Goal: Task Accomplishment & Management: Complete application form

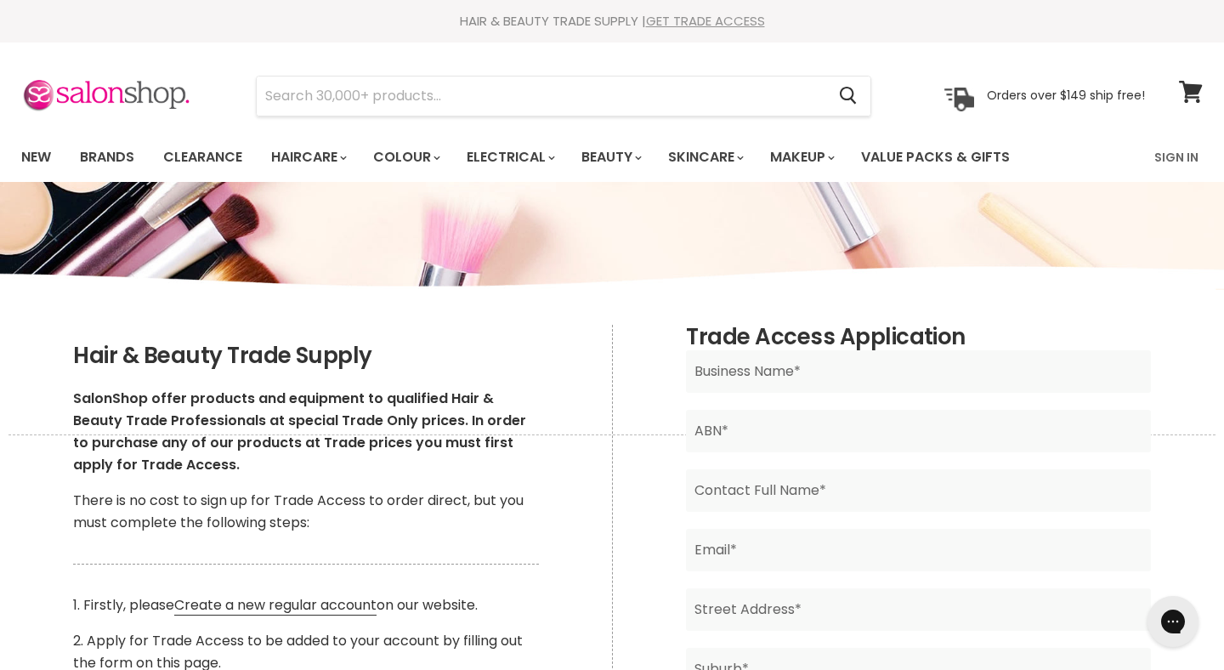
click at [723, 27] on link "GET TRADE ACCESS" at bounding box center [705, 21] width 119 height 18
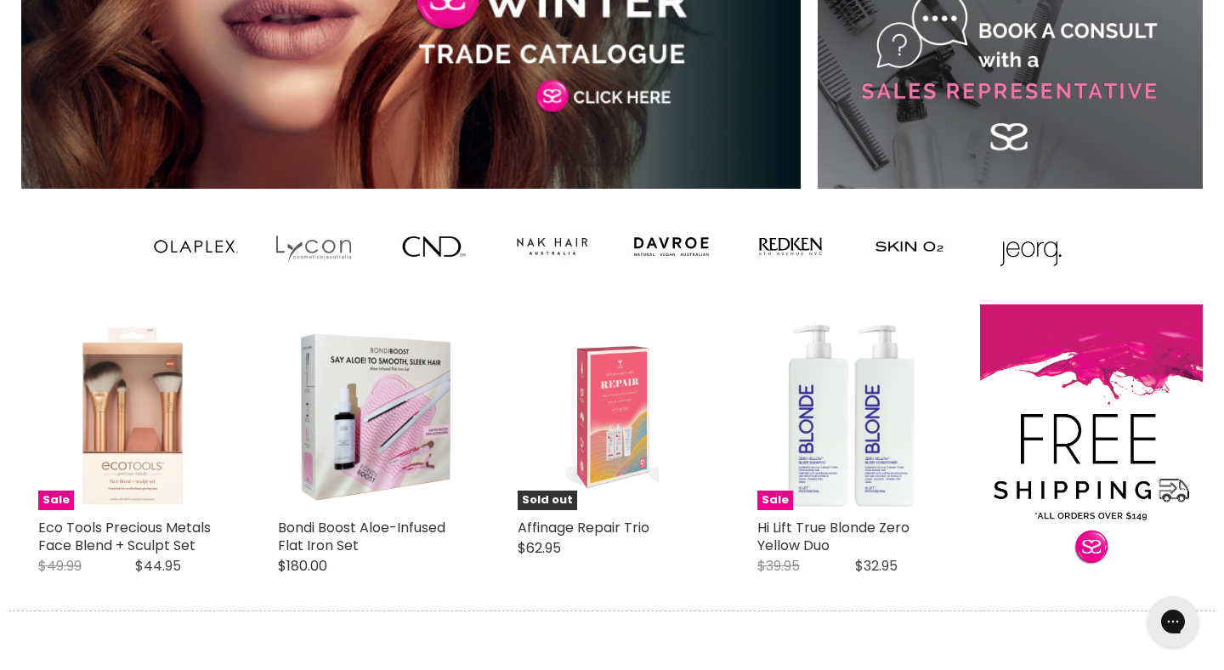
scroll to position [1390, 0]
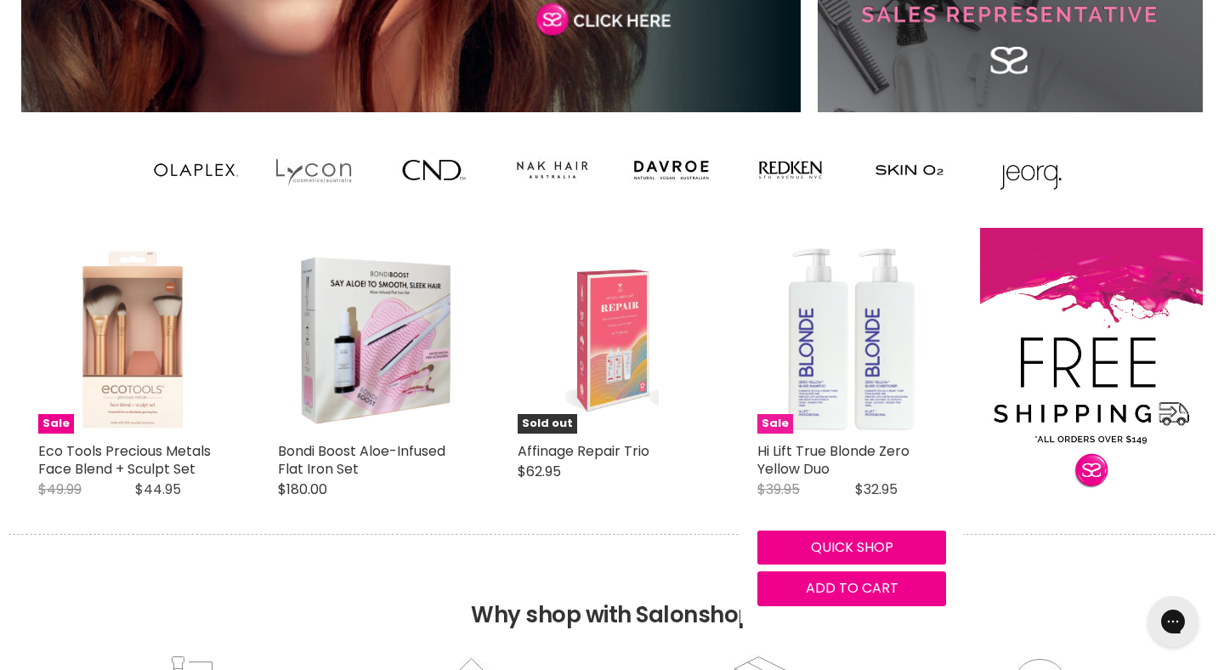
click at [790, 332] on img "Main content" at bounding box center [851, 339] width 189 height 189
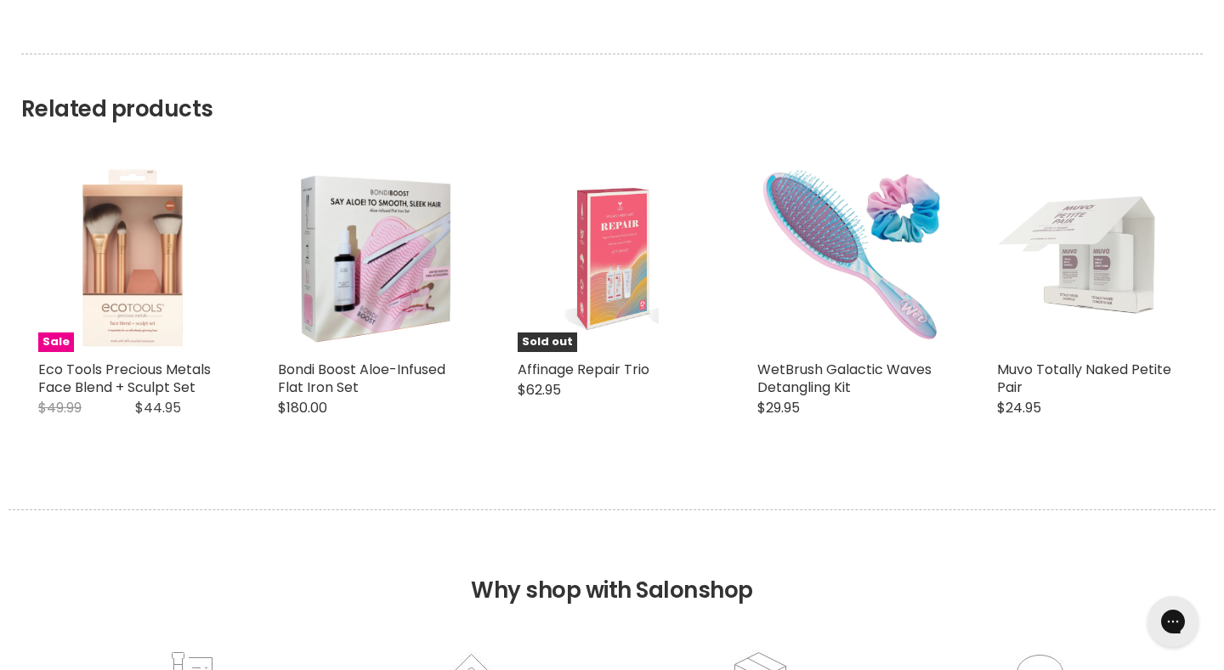
scroll to position [2644, 0]
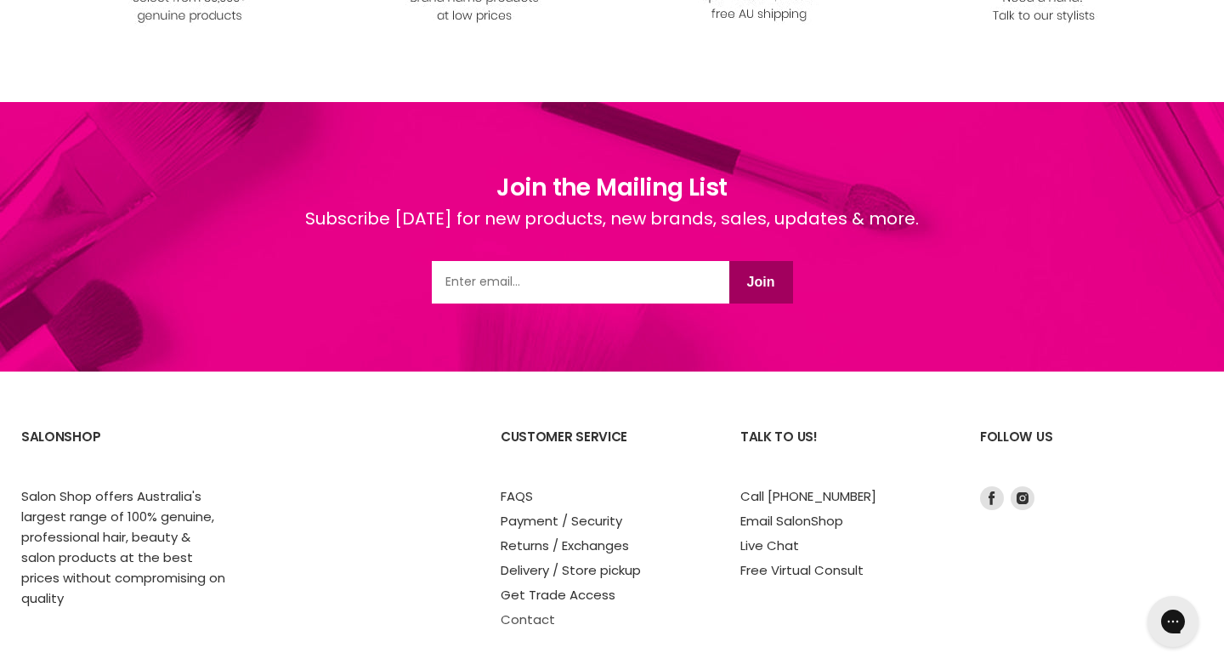
click at [530, 620] on link "Contact" at bounding box center [528, 619] width 54 height 18
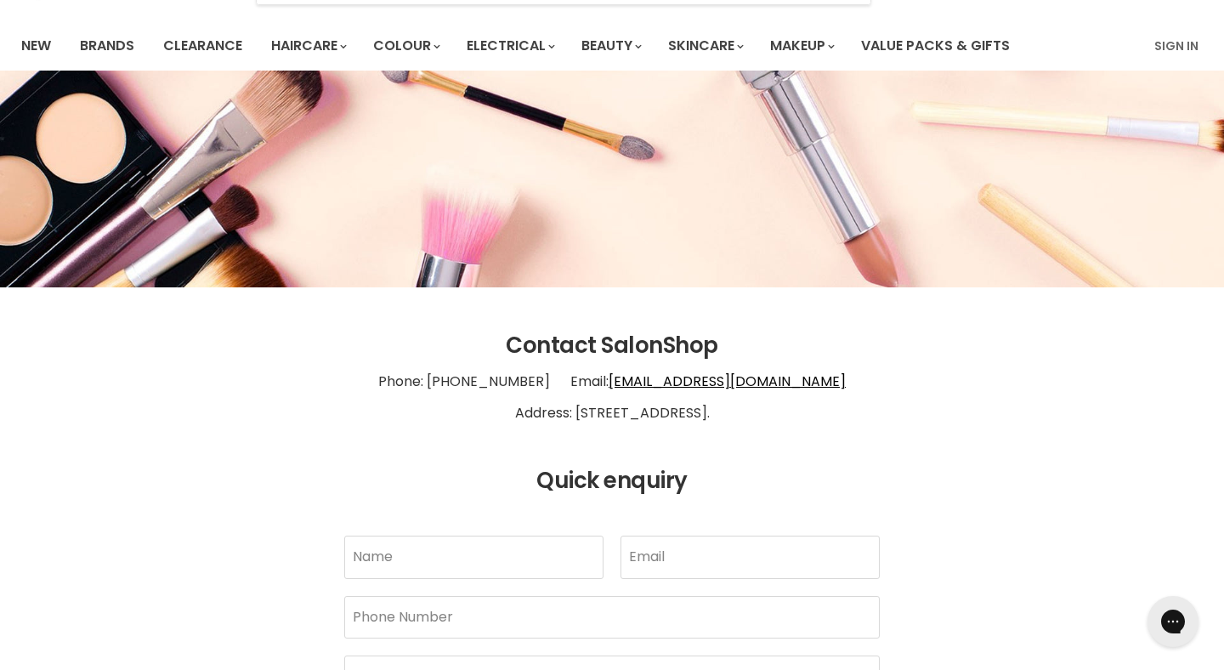
click at [748, 416] on p "Phone: 1300 658 563 Email: info@salonshoponline.com.au Address: 1/21 Trinder Av…" at bounding box center [612, 398] width 1182 height 78
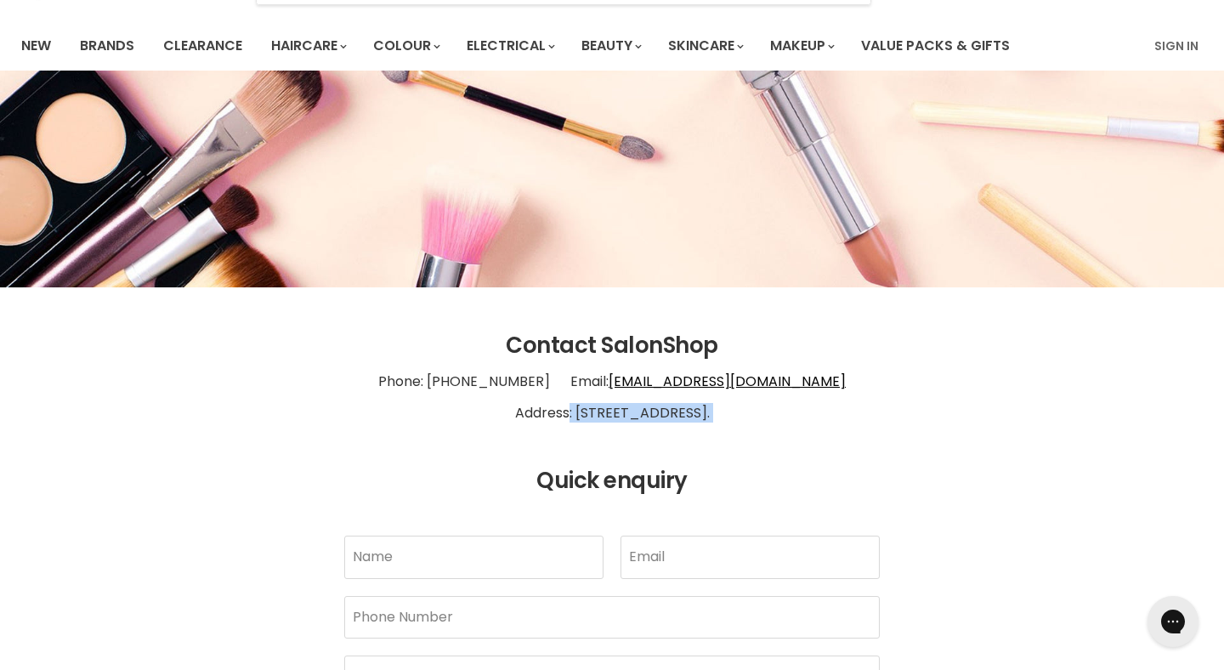
click at [748, 416] on p "Phone: 1300 658 563 Email: info@salonshoponline.com.au Address: 1/21 Trinder Av…" at bounding box center [612, 398] width 1182 height 78
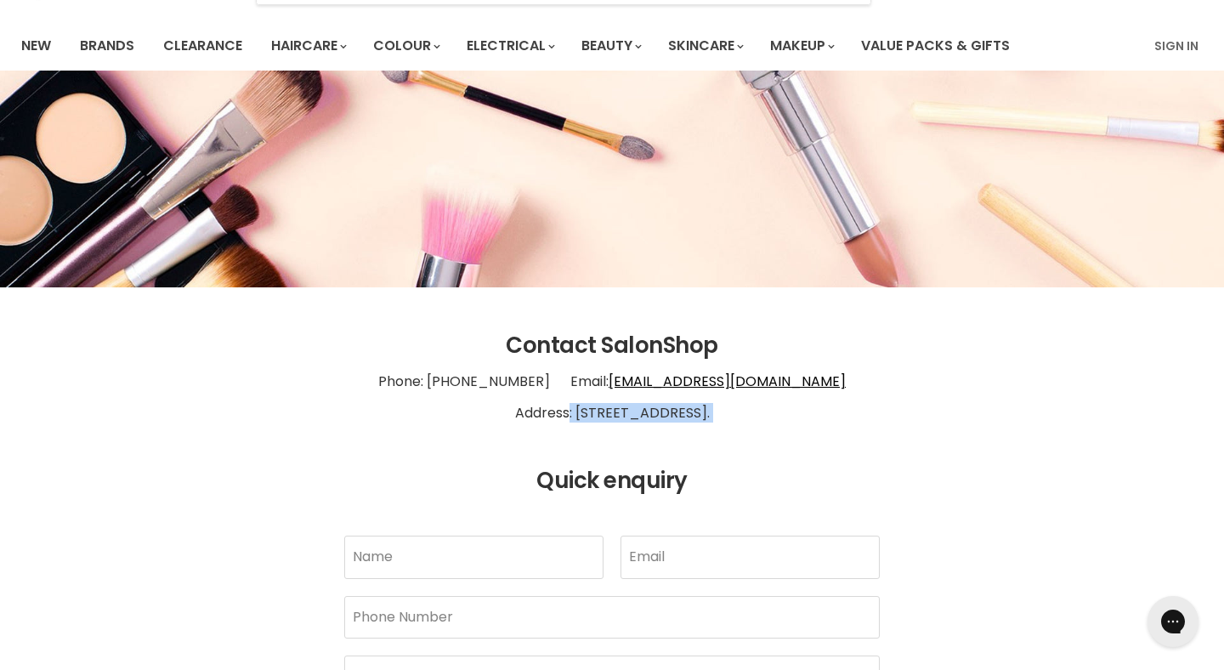
click at [748, 416] on p "Phone: 1300 658 563 Email: info@salonshoponline.com.au Address: 1/21 Trinder Av…" at bounding box center [612, 398] width 1182 height 78
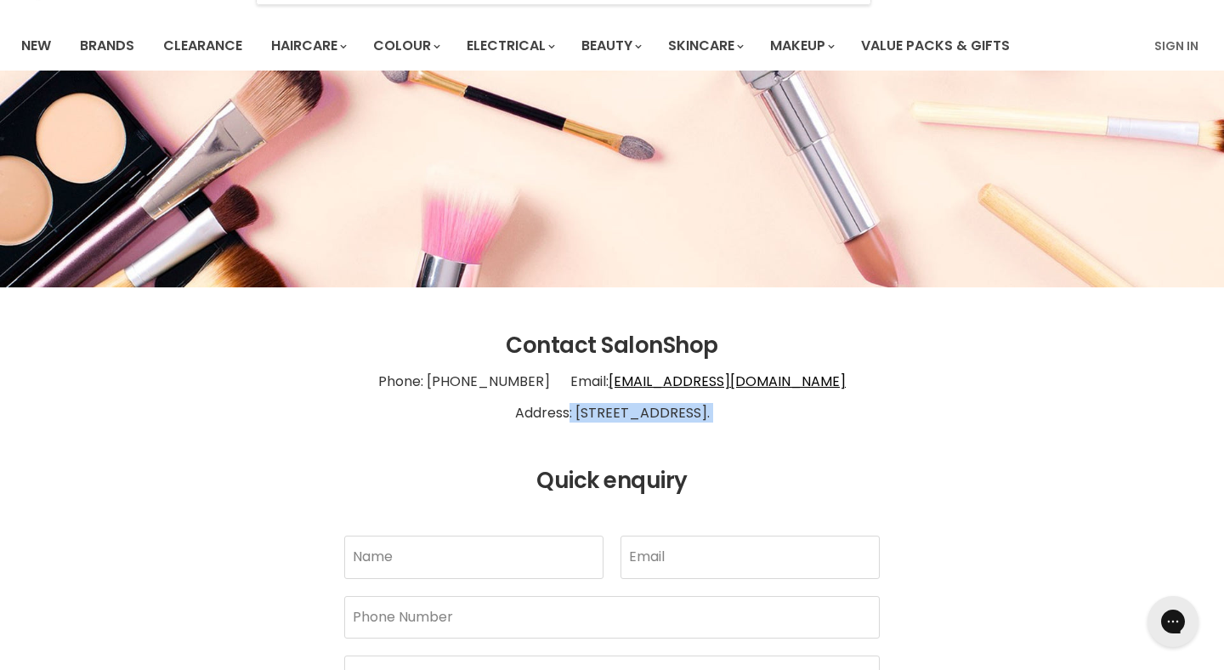
click at [748, 416] on p "Phone: 1300 658 563 Email: info@salonshoponline.com.au Address: 1/21 Trinder Av…" at bounding box center [612, 398] width 1182 height 78
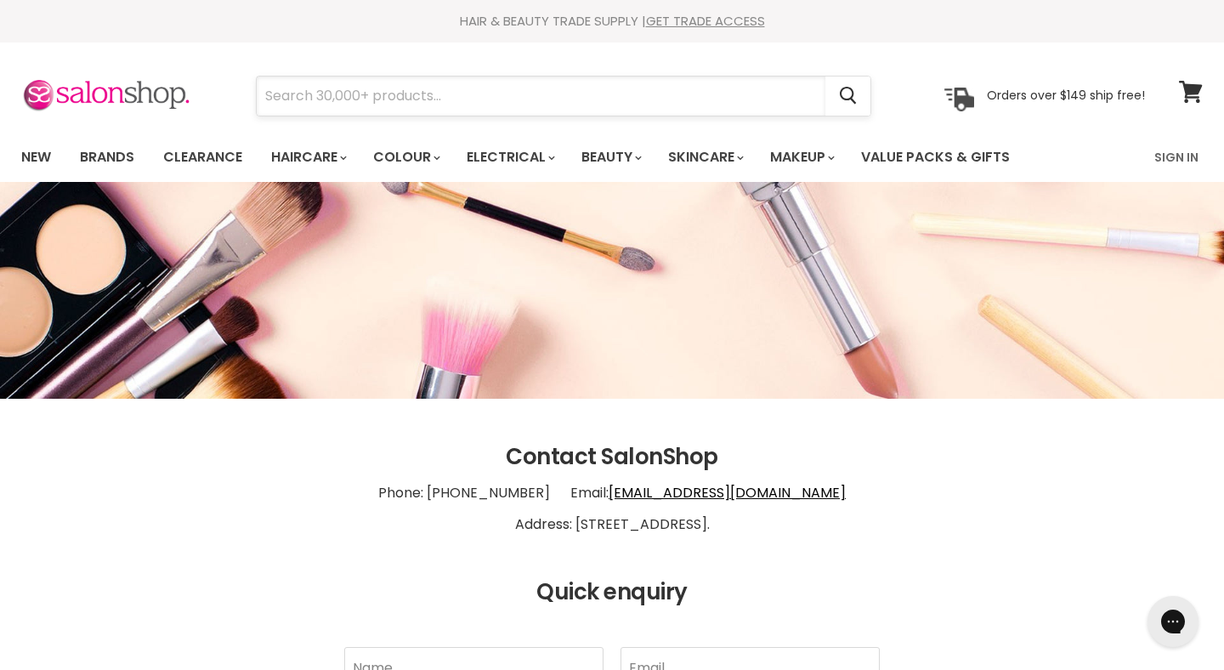
click at [525, 114] on input "Search" at bounding box center [541, 96] width 569 height 39
type input "*"
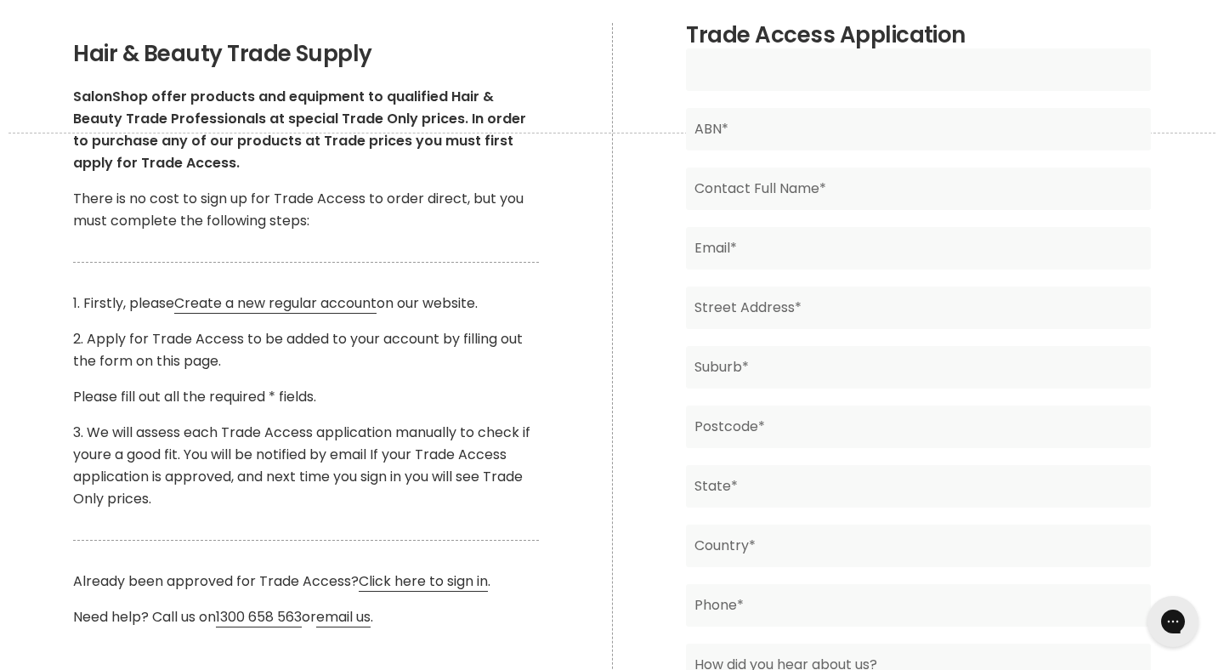
click at [838, 63] on input "Main content" at bounding box center [918, 69] width 464 height 43
type input "Hairstylist Co"
paste input "82 689 403 754"
type input "82 689 403 754"
click at [811, 197] on input "Main content" at bounding box center [918, 188] width 464 height 43
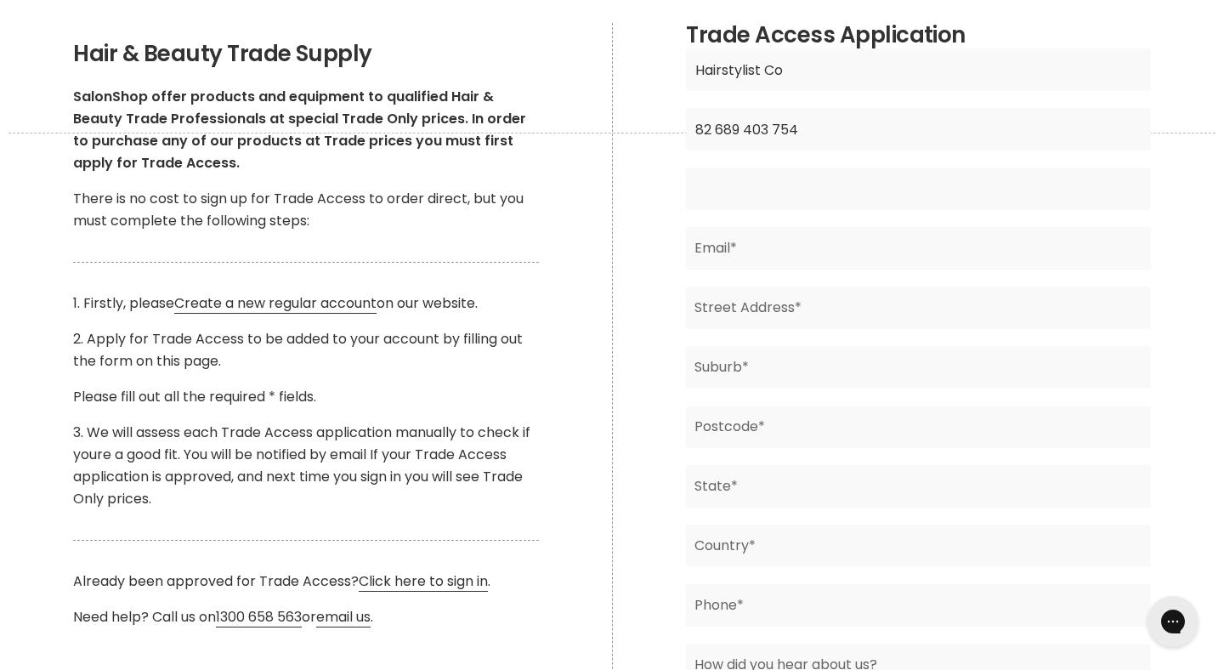
type input "Faadhil Aku"
type input "[EMAIL_ADDRESS][DOMAIN_NAME]"
type input "5 Reid Place"
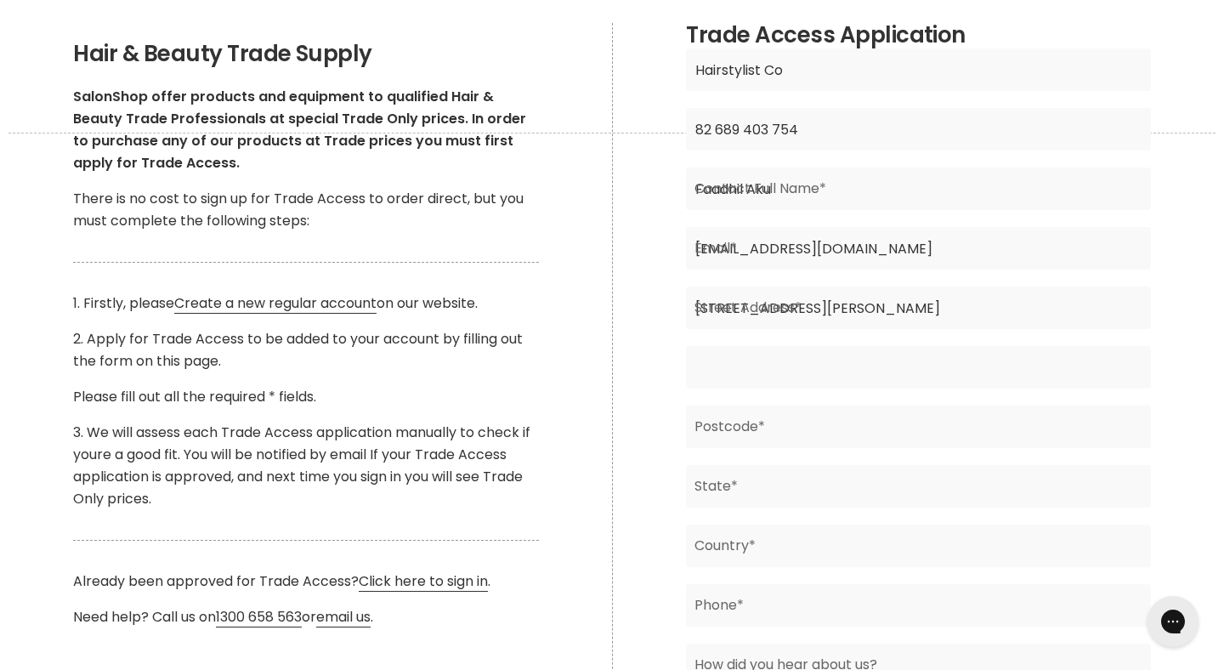
type input "UNDERWOOD"
type input "4119"
type input "QLD"
type input "[GEOGRAPHIC_DATA]"
type input "0430786137"
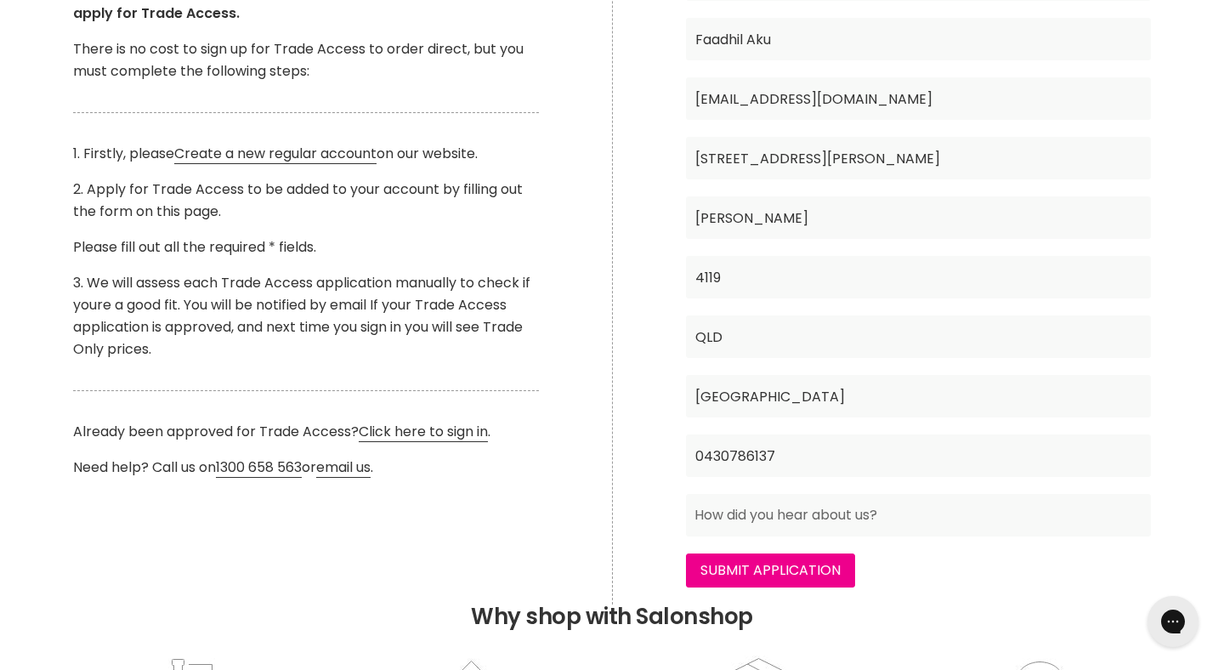
scroll to position [454, 0]
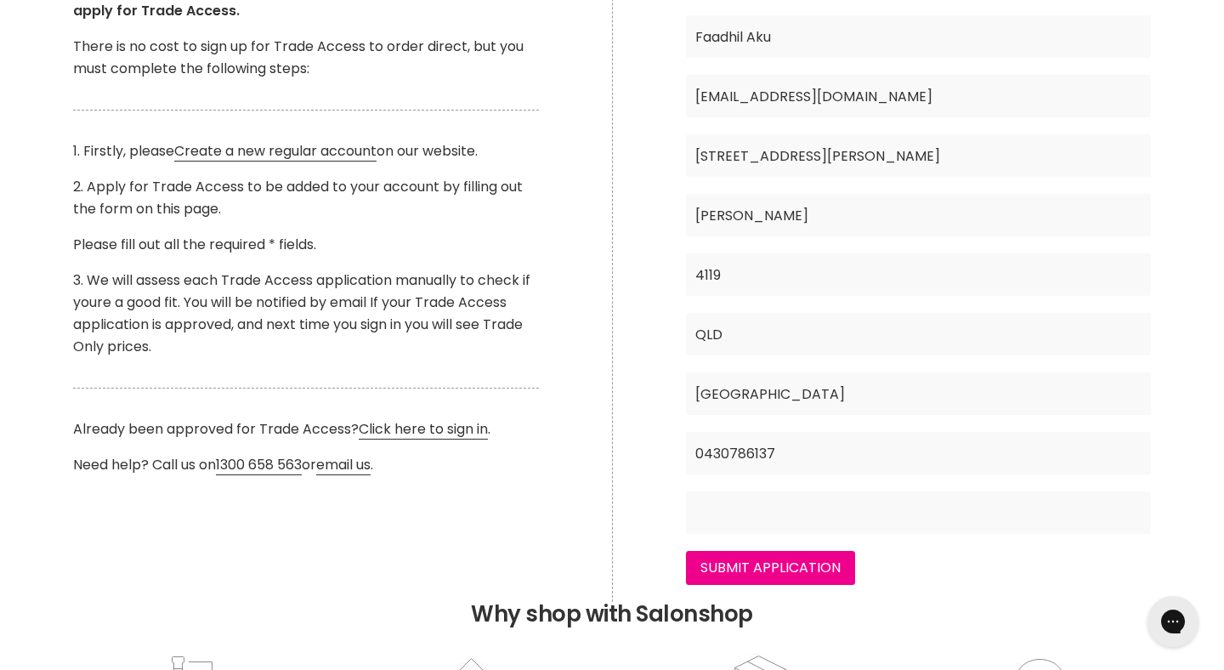
click at [844, 514] on input "Main content" at bounding box center [918, 512] width 464 height 43
type input "F"
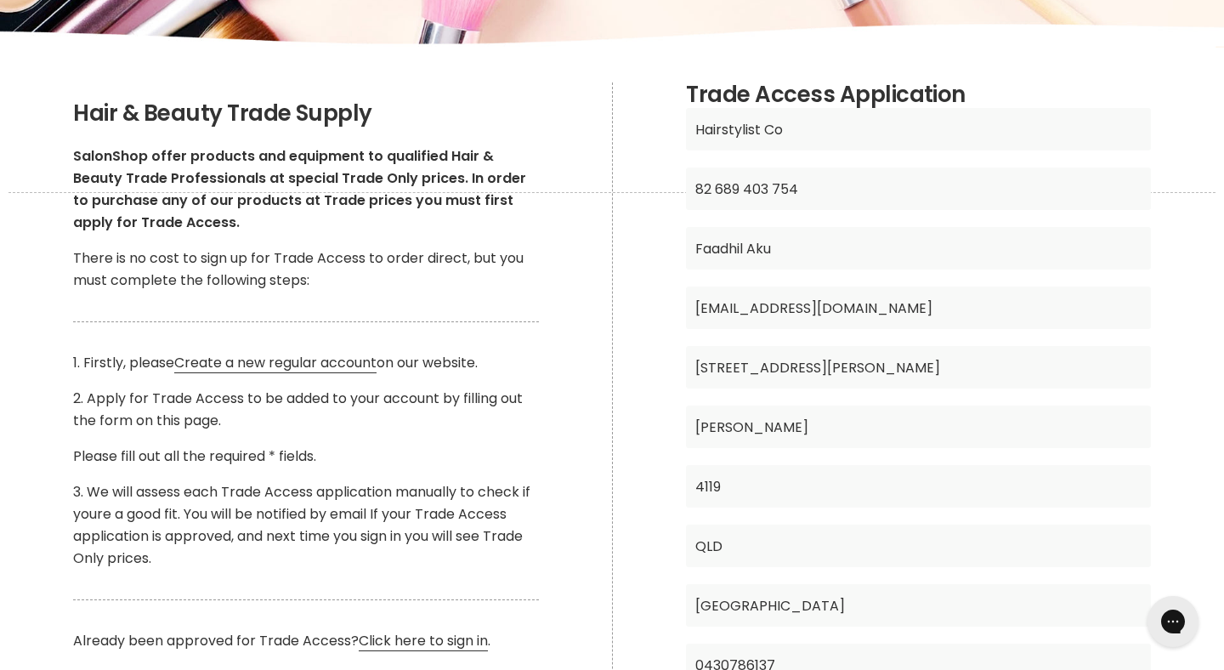
scroll to position [244, 0]
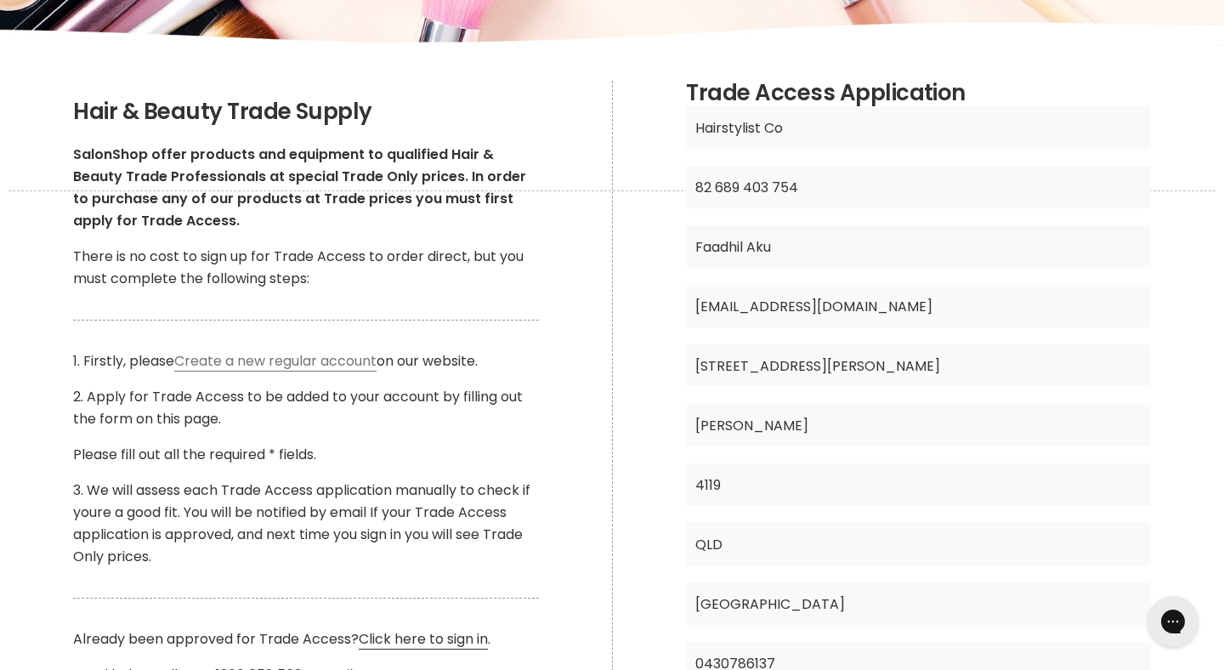
type input "A friend"
click at [324, 364] on link "Create a new regular account" at bounding box center [275, 361] width 202 height 20
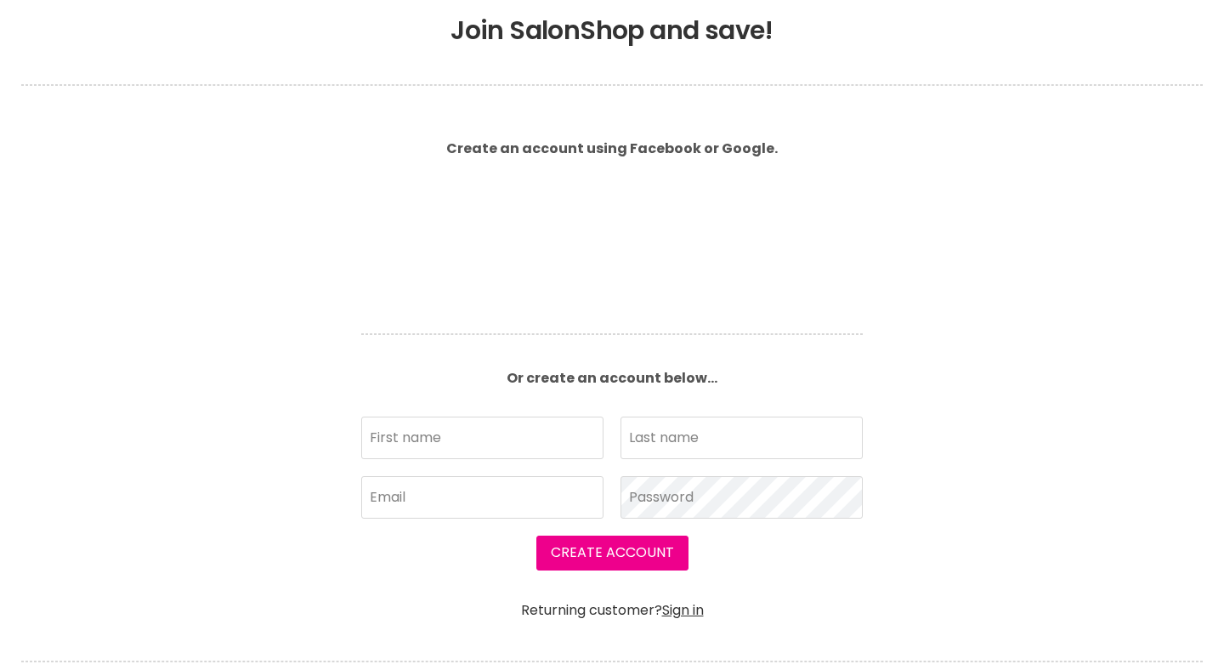
scroll to position [338, 0]
click at [468, 330] on article "Create an account using Facebook or Google. Or create an account below... First…" at bounding box center [612, 373] width 544 height 490
click at [456, 430] on input "First name" at bounding box center [482, 438] width 242 height 43
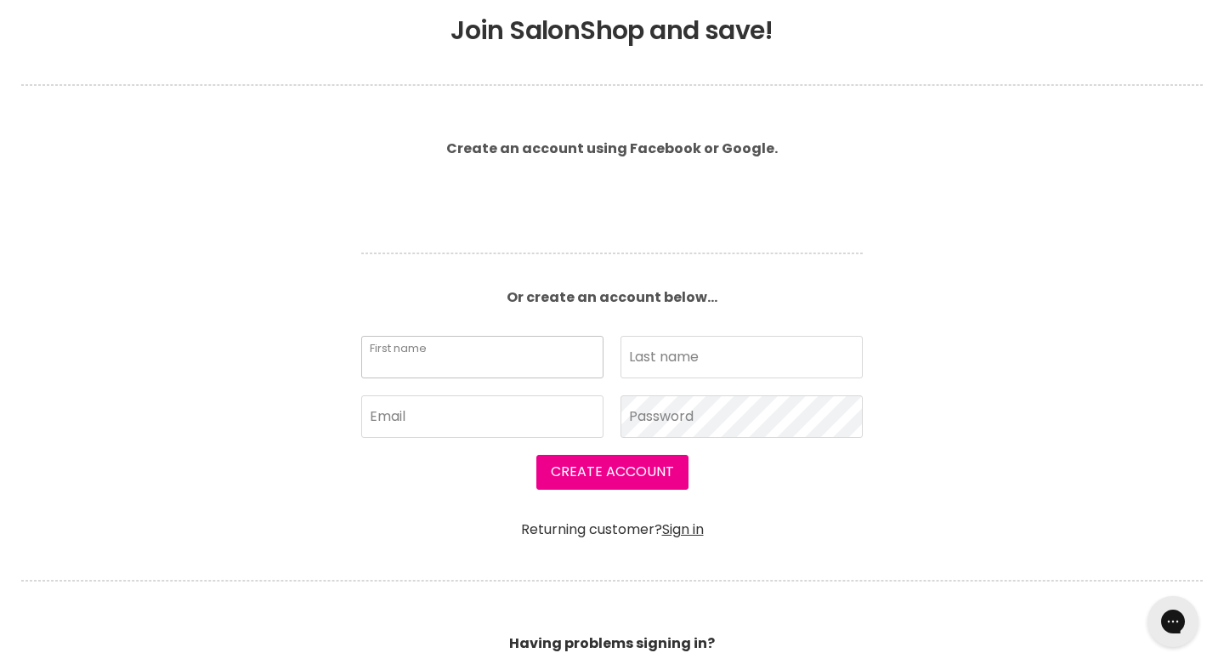
scroll to position [338, 0]
click at [485, 355] on input "First name" at bounding box center [482, 356] width 242 height 43
type input "Faadhil"
type input "Aku"
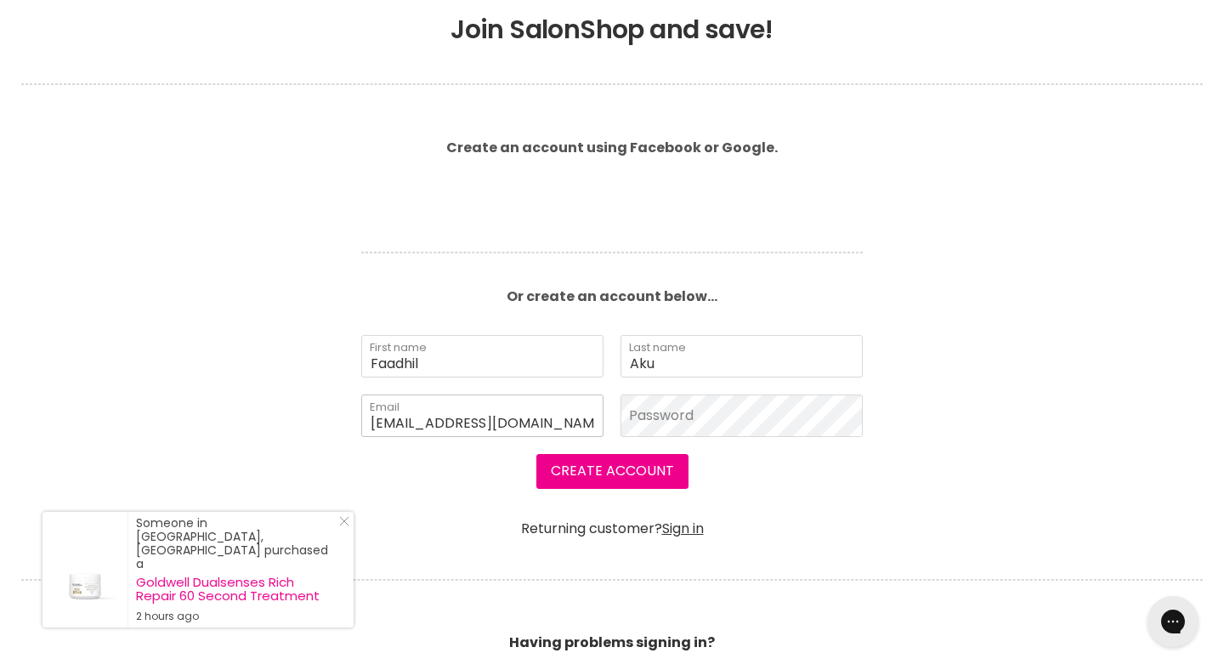
click at [547, 407] on input "[EMAIL_ADDRESS][DOMAIN_NAME]" at bounding box center [482, 415] width 242 height 43
click at [547, 406] on input "faadhil.aku@gmail.com" at bounding box center [482, 415] width 242 height 43
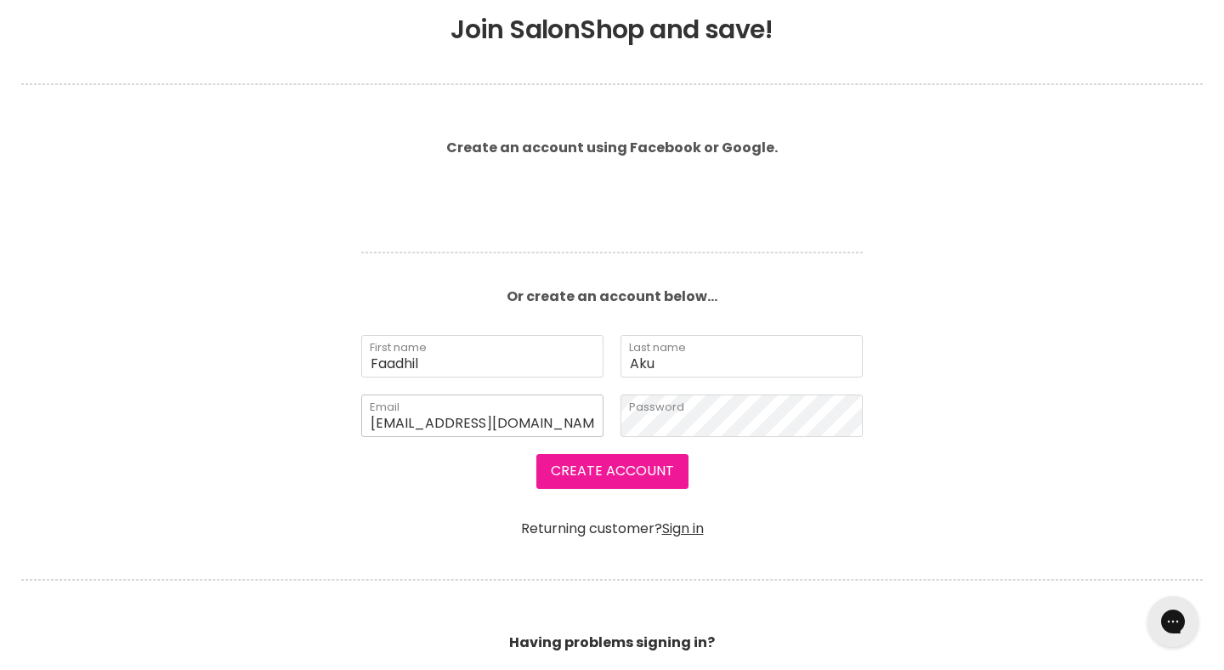
type input "info@hairstylistco.com.au"
click at [593, 458] on button "Create Account" at bounding box center [612, 471] width 152 height 34
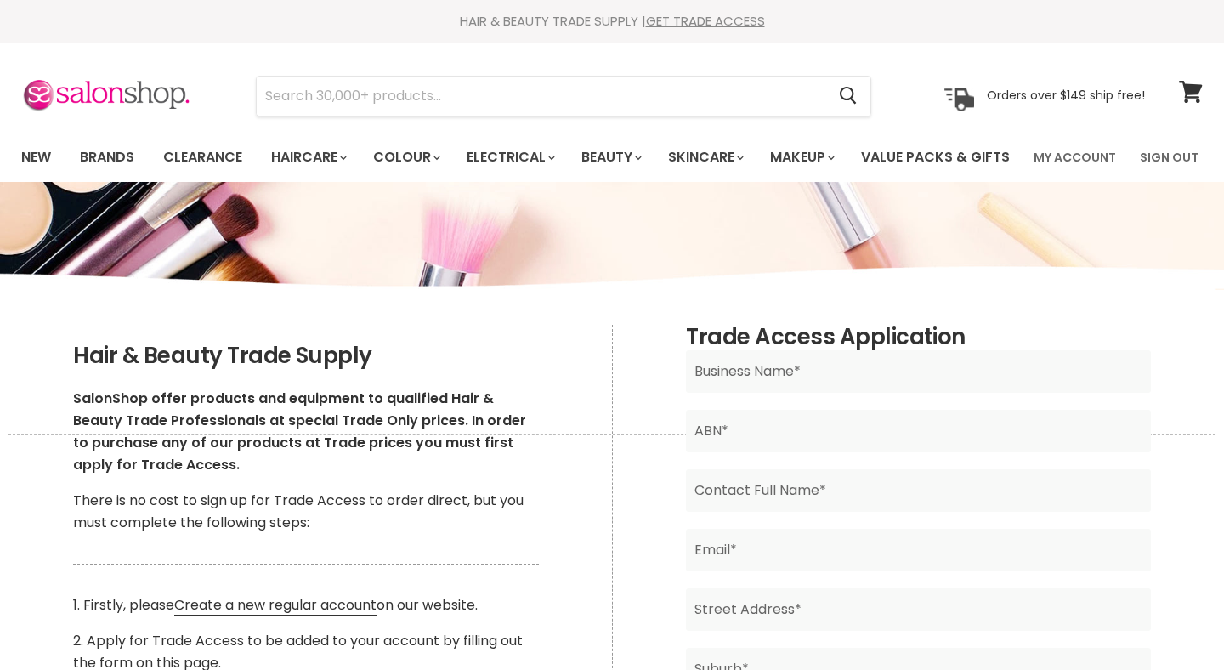
scroll to position [119, 0]
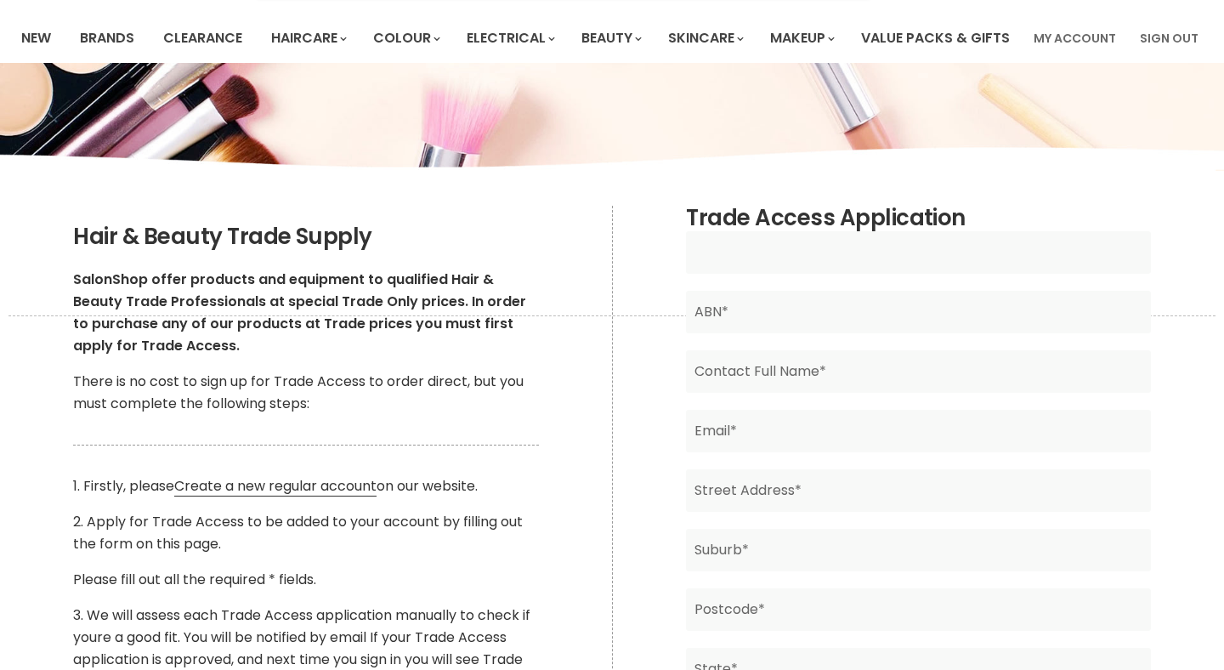
click at [709, 274] on input "Main content" at bounding box center [918, 252] width 464 height 43
type input "Hairstylist CO"
paste input "82 689 403 754"
type input "82 689 403 754"
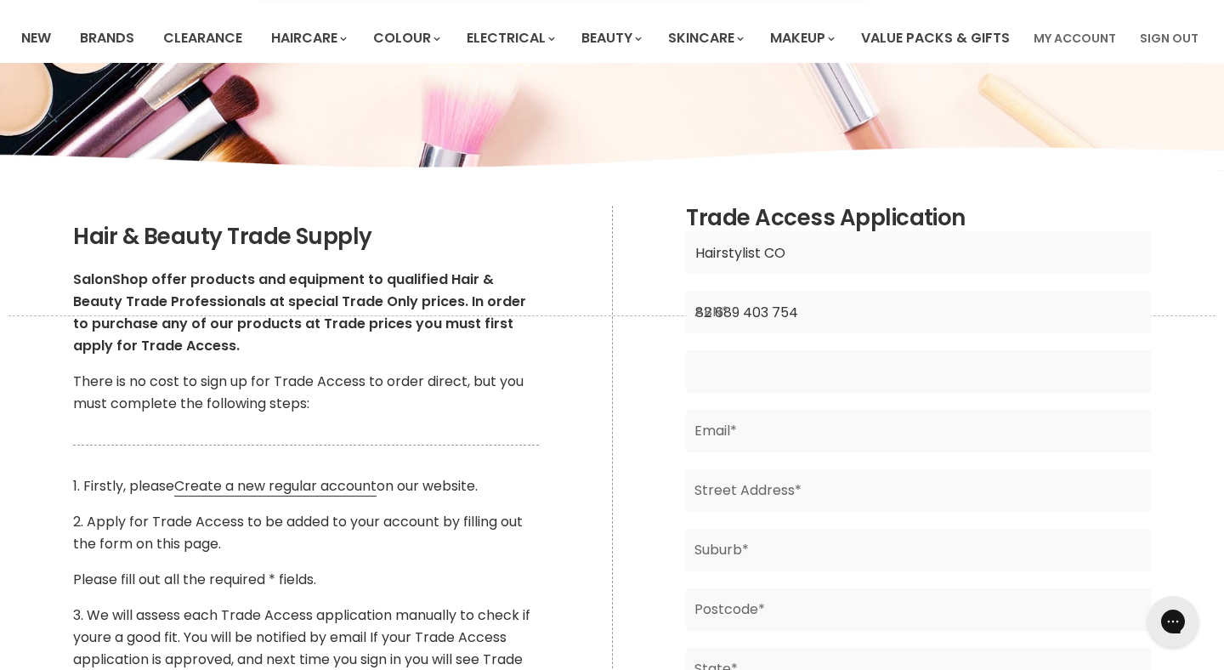
click at [800, 393] on input "Main content" at bounding box center [918, 371] width 464 height 43
type input "Faadhil Aku"
type input "faadhil.aku@gmail.com"
type input "5 Reid Place"
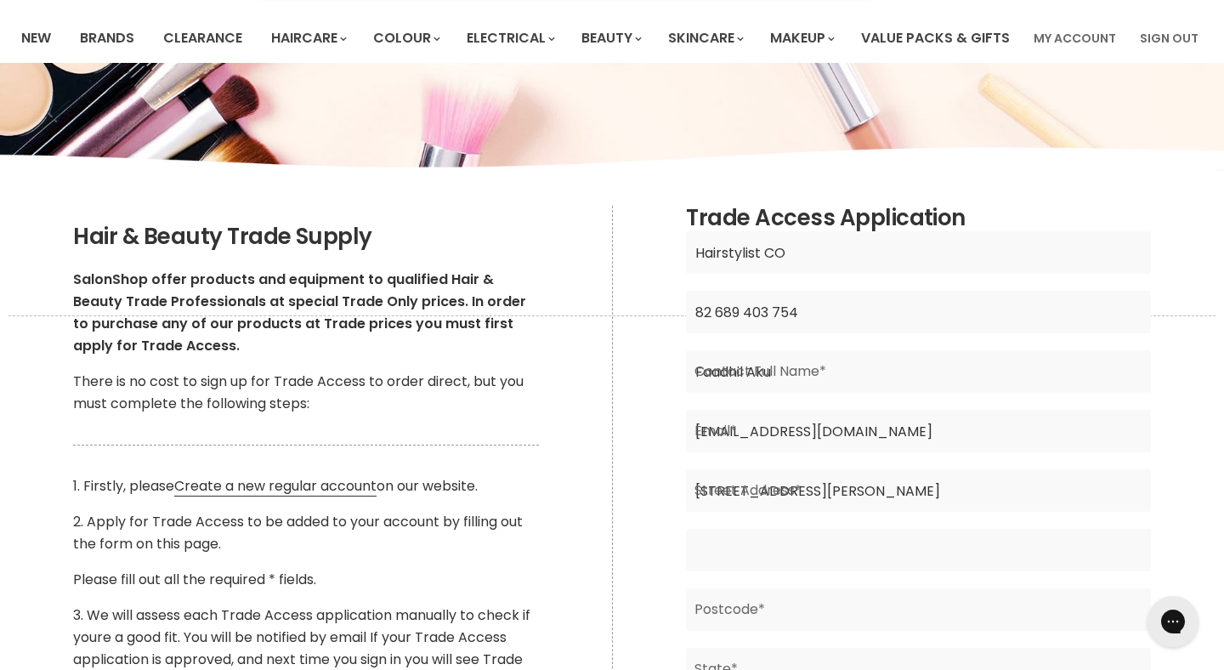
type input "UNDERWOOD"
type input "4119"
type input "QLD"
type input "Australia"
type input "0430786137"
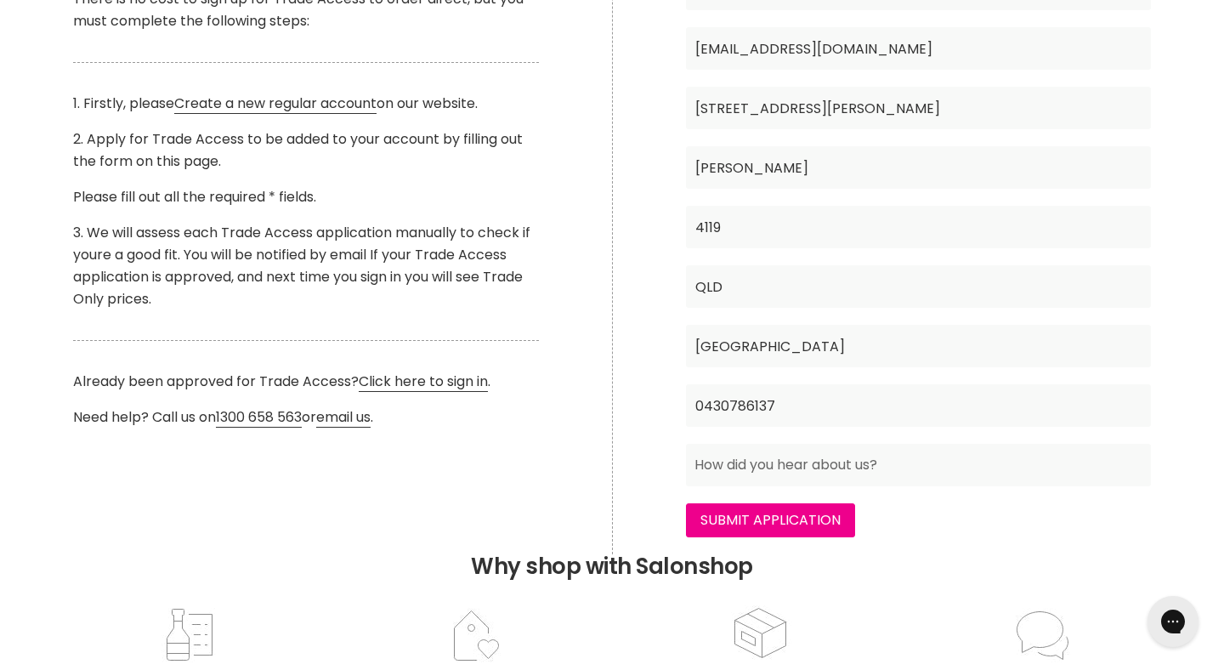
scroll to position [500, 0]
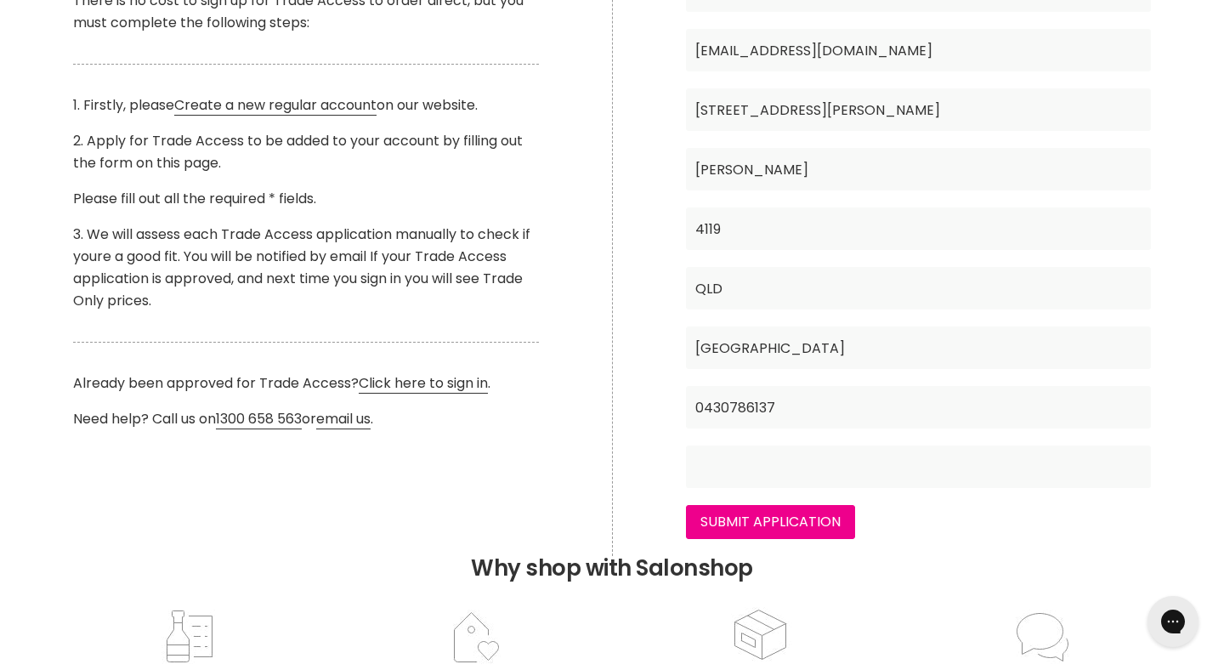
click at [811, 488] on input "Main content" at bounding box center [918, 466] width 464 height 43
click at [850, 488] on input "A Hairdresser told me about your wonderfull business!" at bounding box center [918, 466] width 464 height 43
click at [848, 488] on input "A Hairdresser told me about your wonderfull business!" at bounding box center [918, 466] width 464 height 43
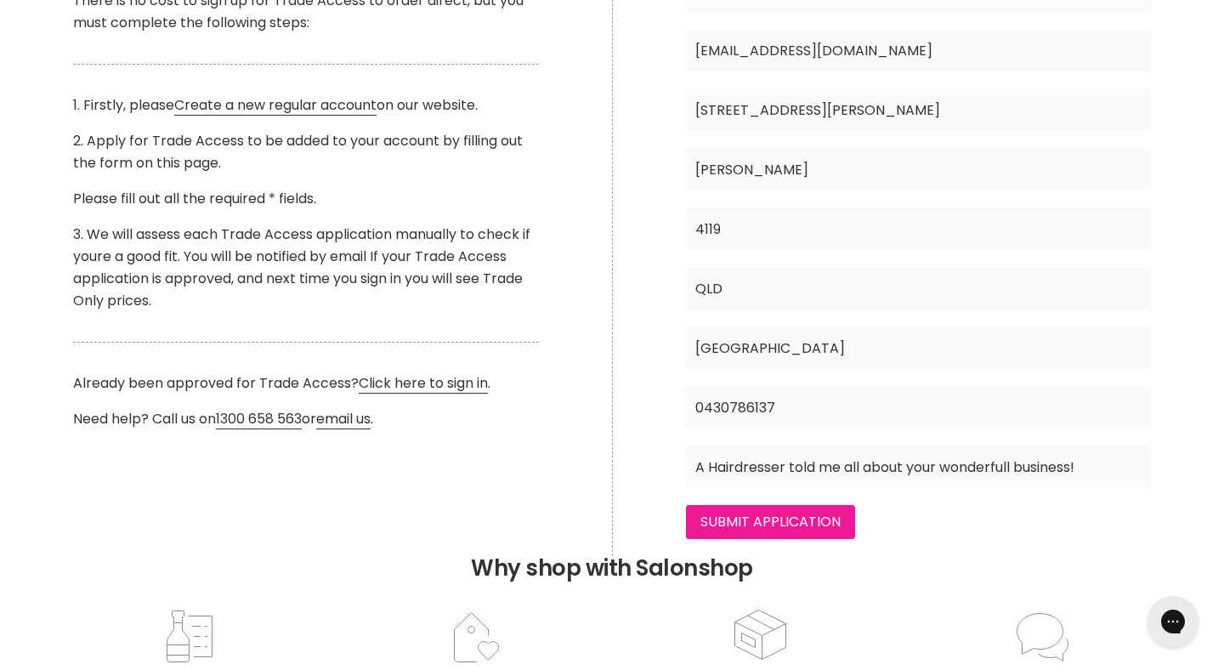
type input "A Hairdresser told me all about your wonderfull business!"
click at [800, 539] on input "Submit Application" at bounding box center [770, 522] width 169 height 34
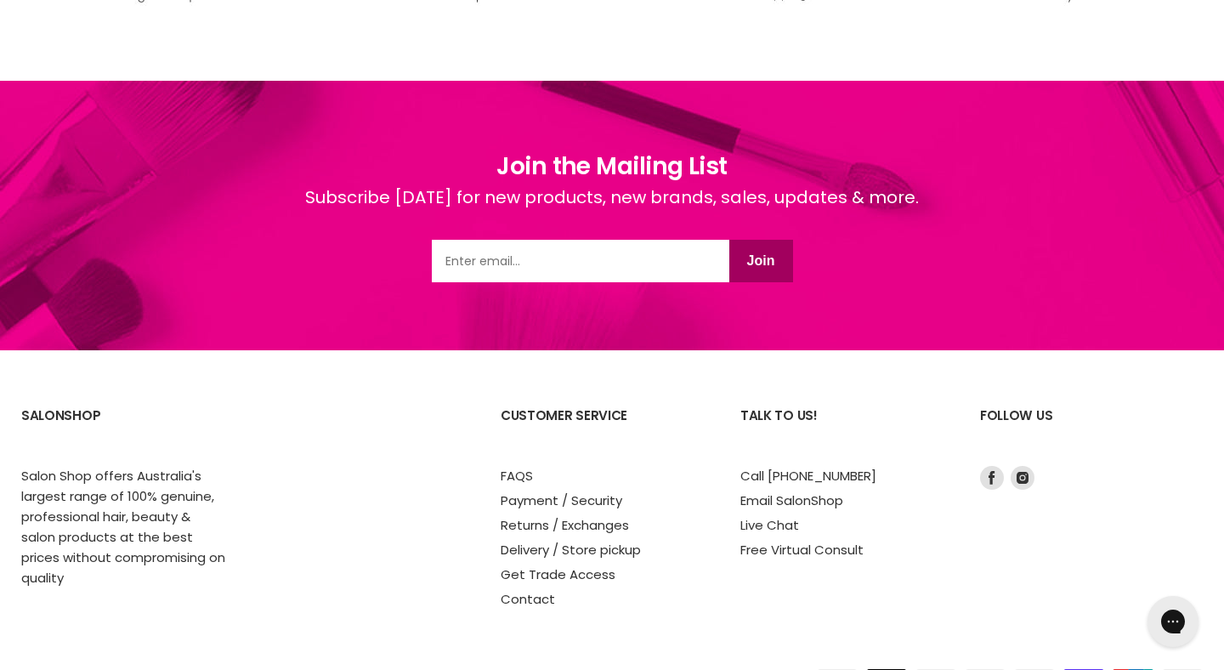
scroll to position [2327, 0]
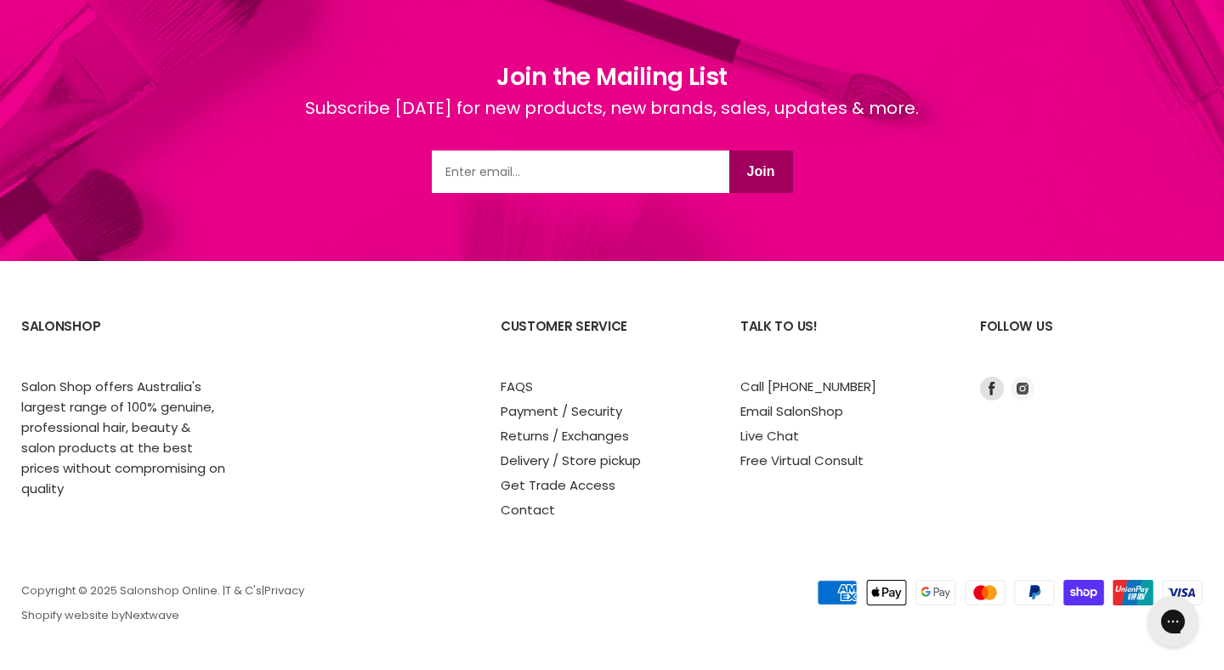
click at [1016, 391] on icon "Footer" at bounding box center [1023, 389] width 24 height 24
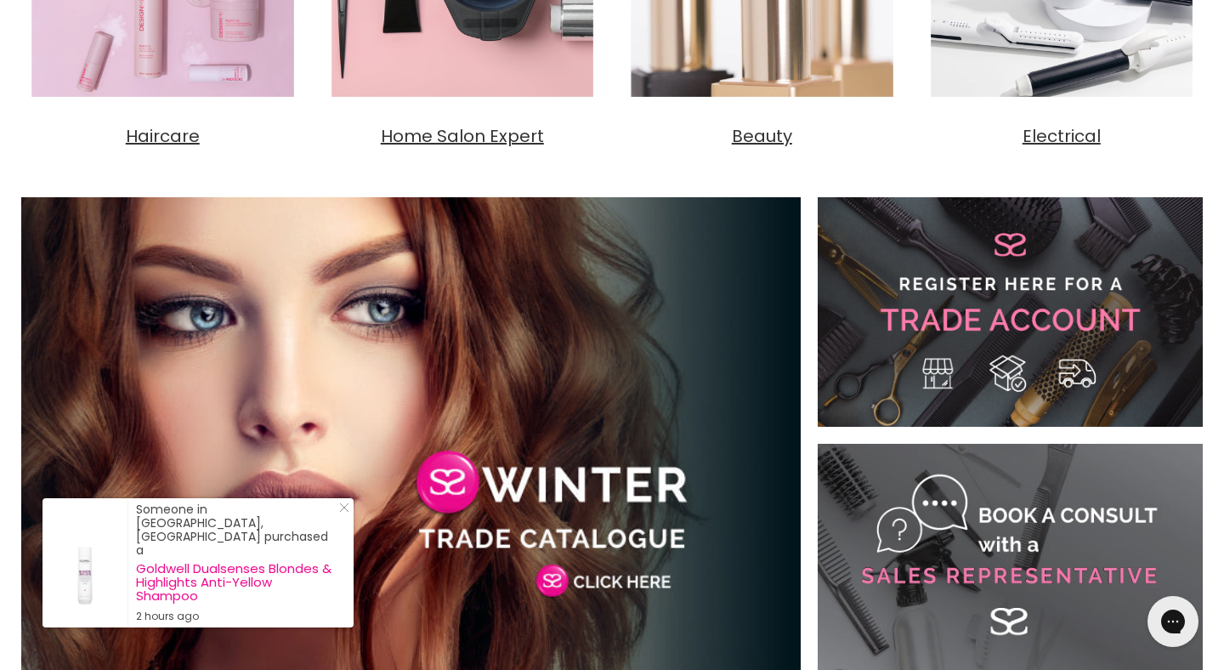
scroll to position [1030, 0]
